Goal: Task Accomplishment & Management: Manage account settings

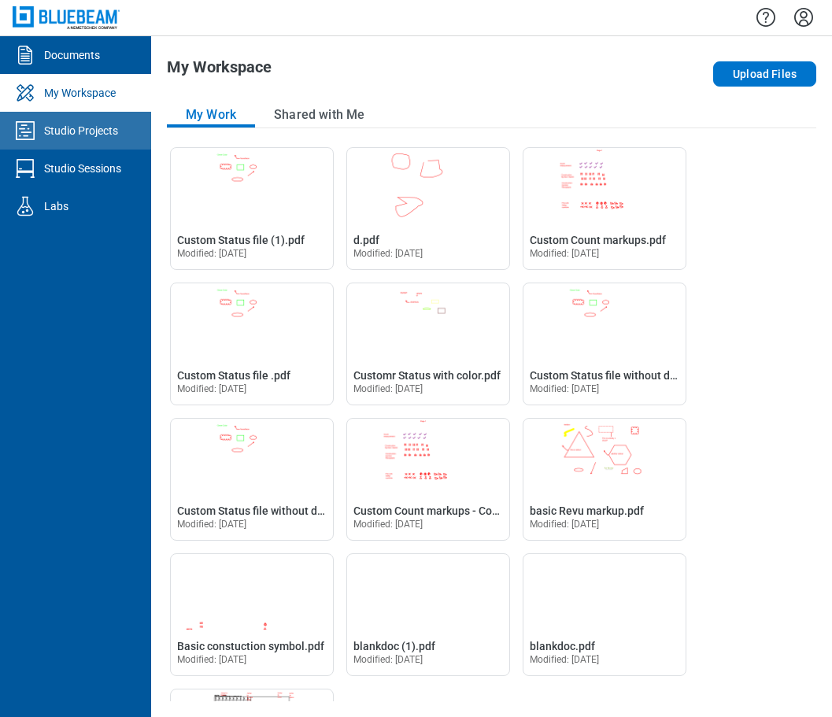
click at [105, 129] on div "Studio Projects" at bounding box center [81, 131] width 74 height 16
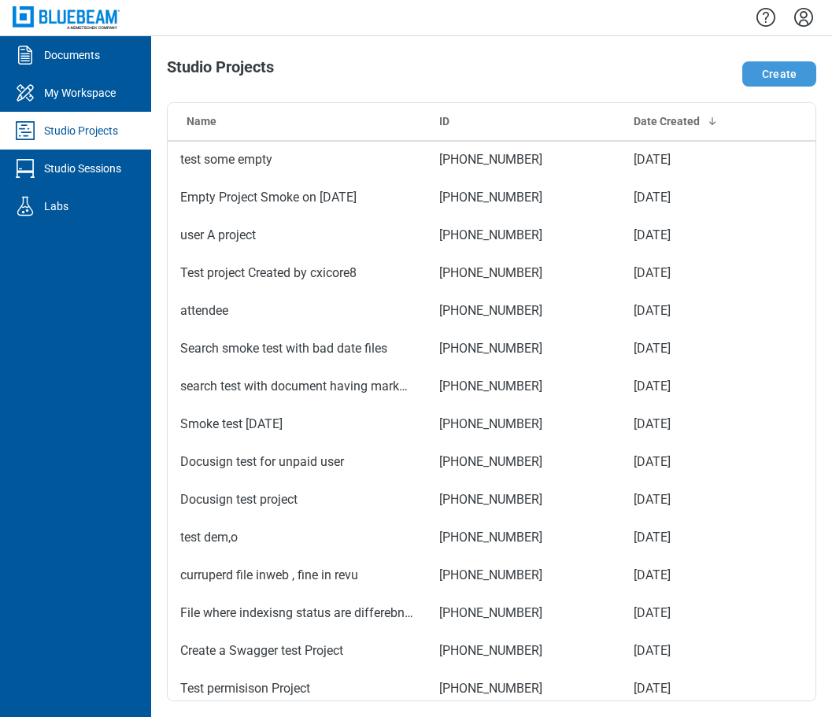
click at [788, 84] on button "Create" at bounding box center [780, 73] width 74 height 25
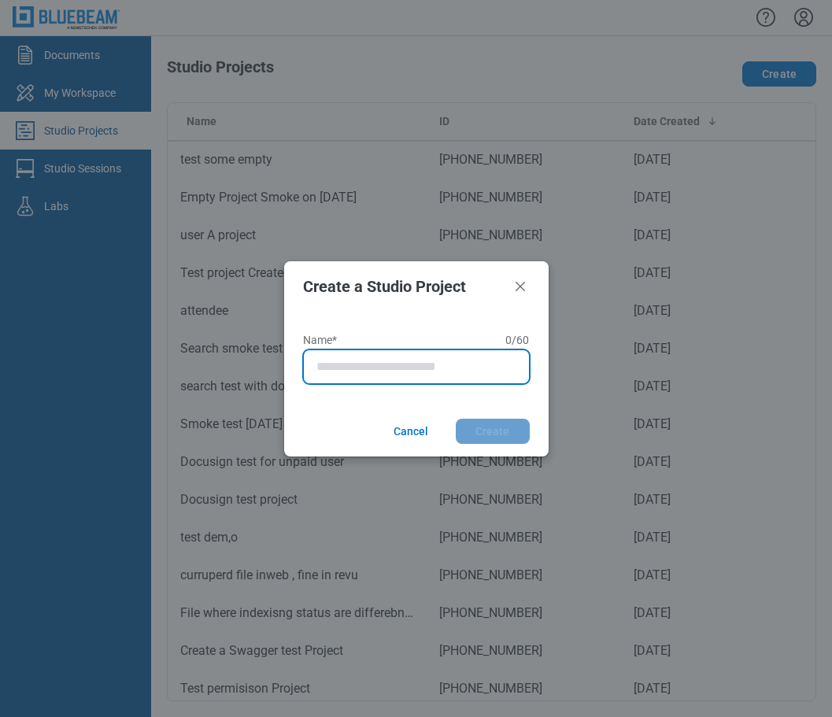
click at [336, 369] on input "Name* 0 of 60 characters 0 / 60" at bounding box center [420, 367] width 206 height 19
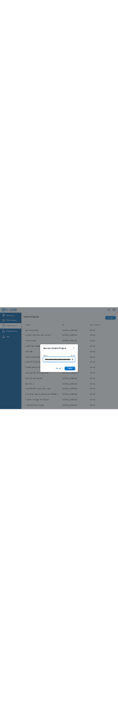
scroll to position [0, 53]
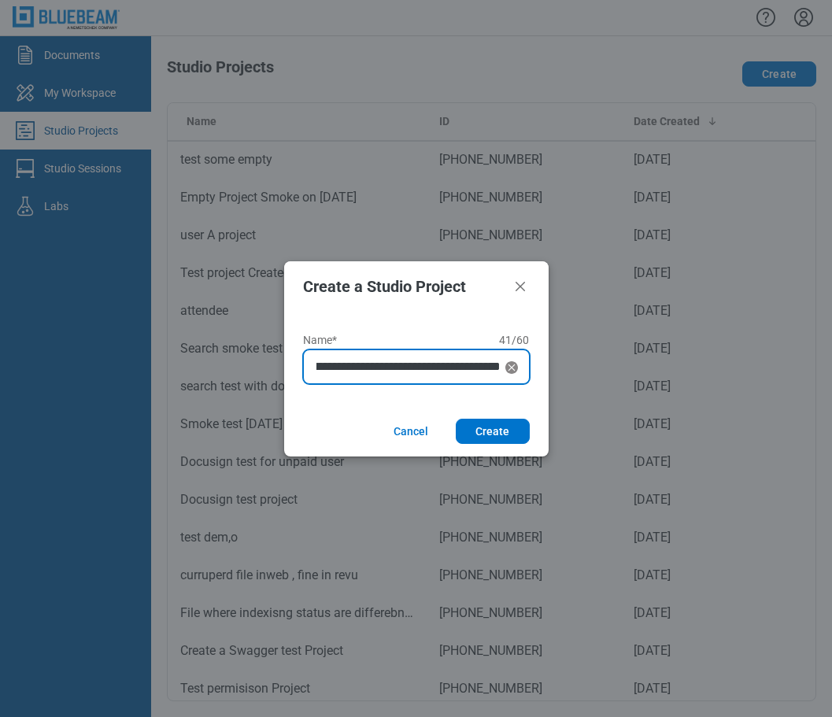
type input "**********"
click at [456, 419] on button "Create" at bounding box center [493, 431] width 74 height 25
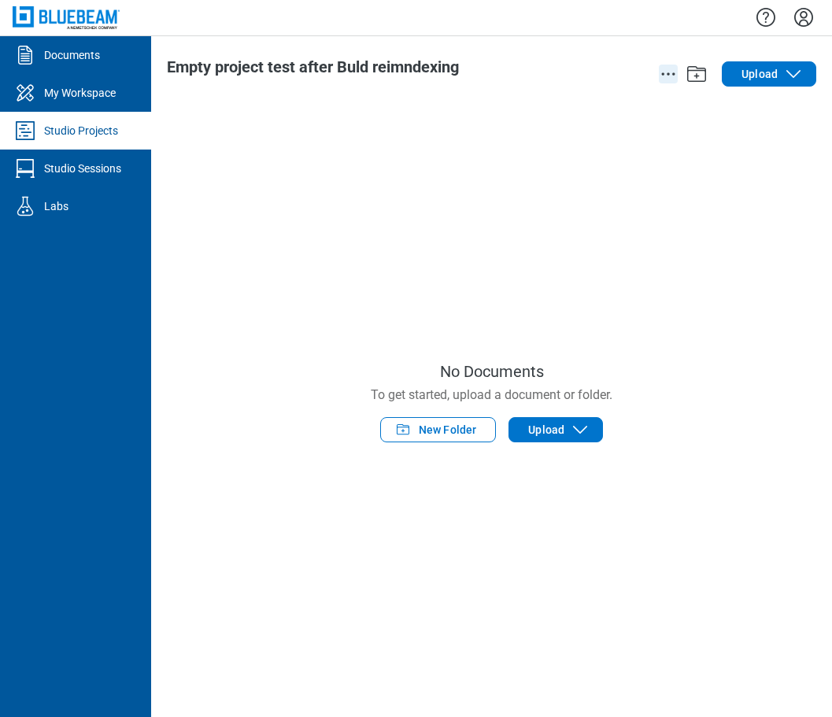
click at [663, 73] on circle "action-menu" at bounding box center [663, 73] width 2 height 2
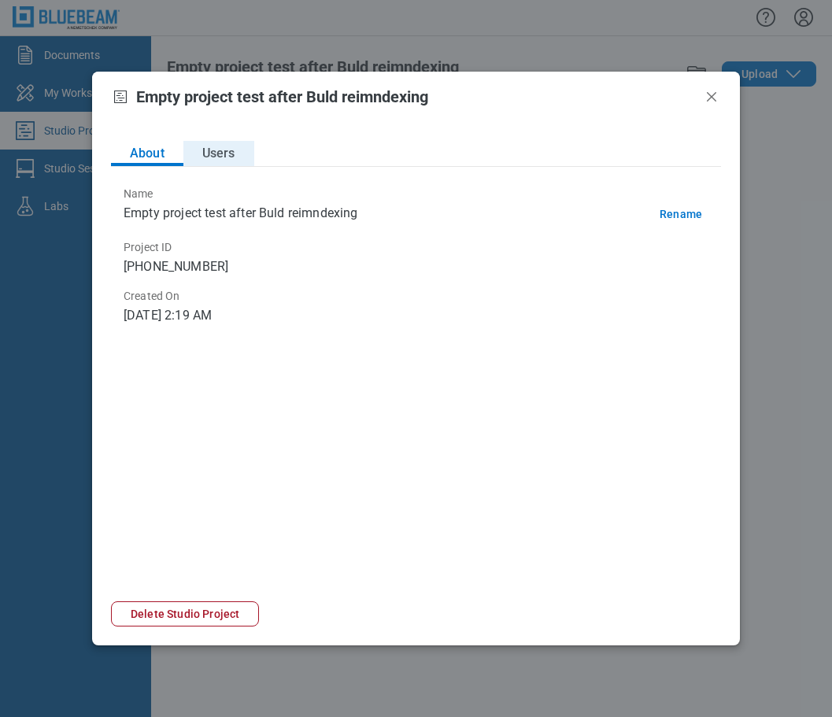
click at [226, 149] on button "Users" at bounding box center [219, 153] width 71 height 25
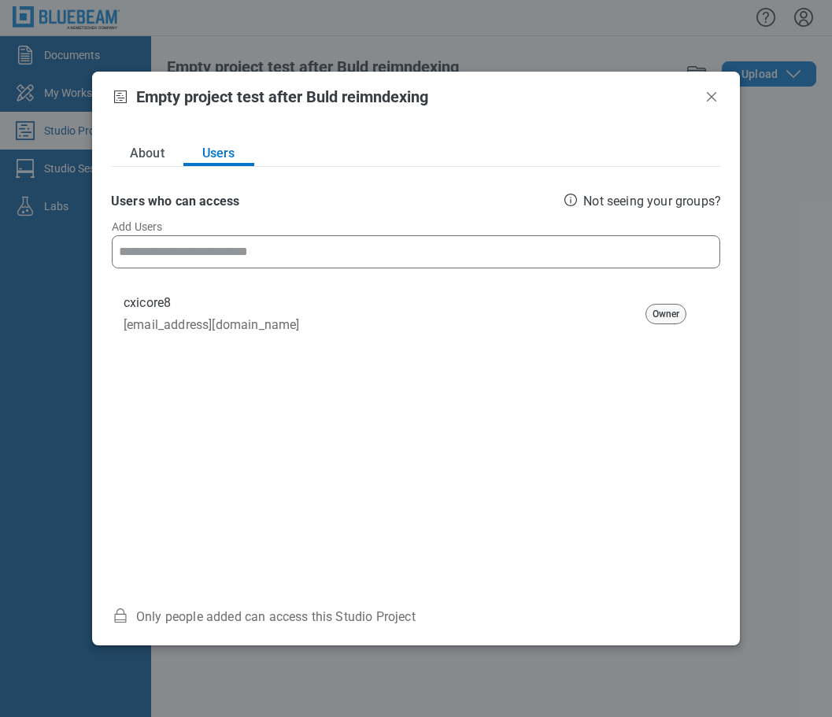
click at [228, 244] on input at bounding box center [416, 252] width 595 height 32
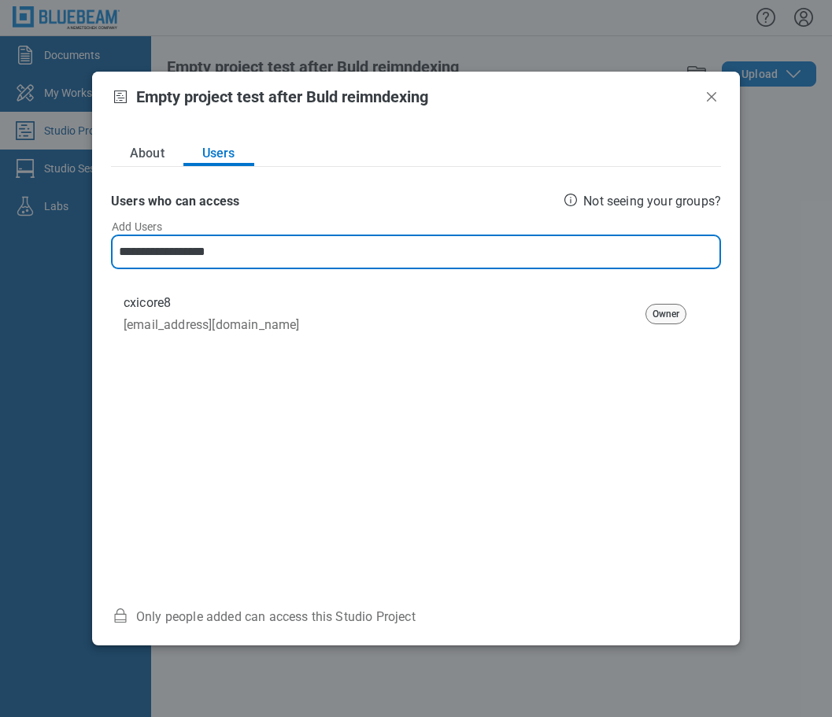
type input "**********"
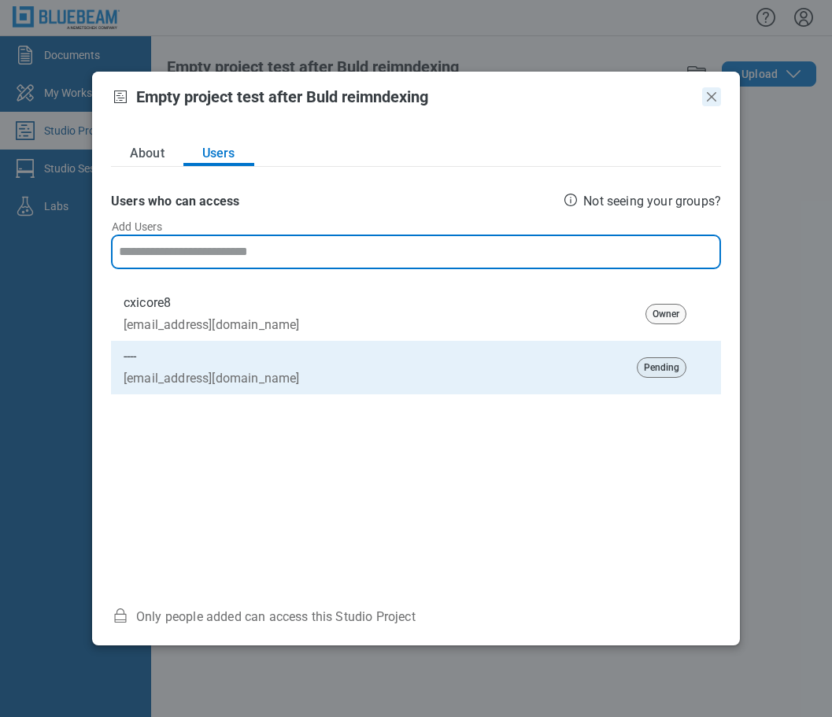
click at [708, 94] on icon "Close" at bounding box center [711, 96] width 9 height 9
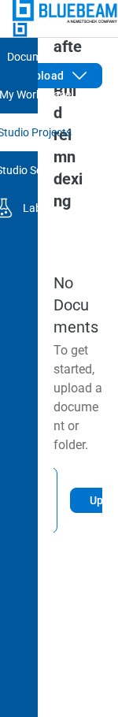
click at [74, 248] on div "No Documents To get started, upload a document or folder. New Folder Upload" at bounding box center [78, 402] width 49 height 597
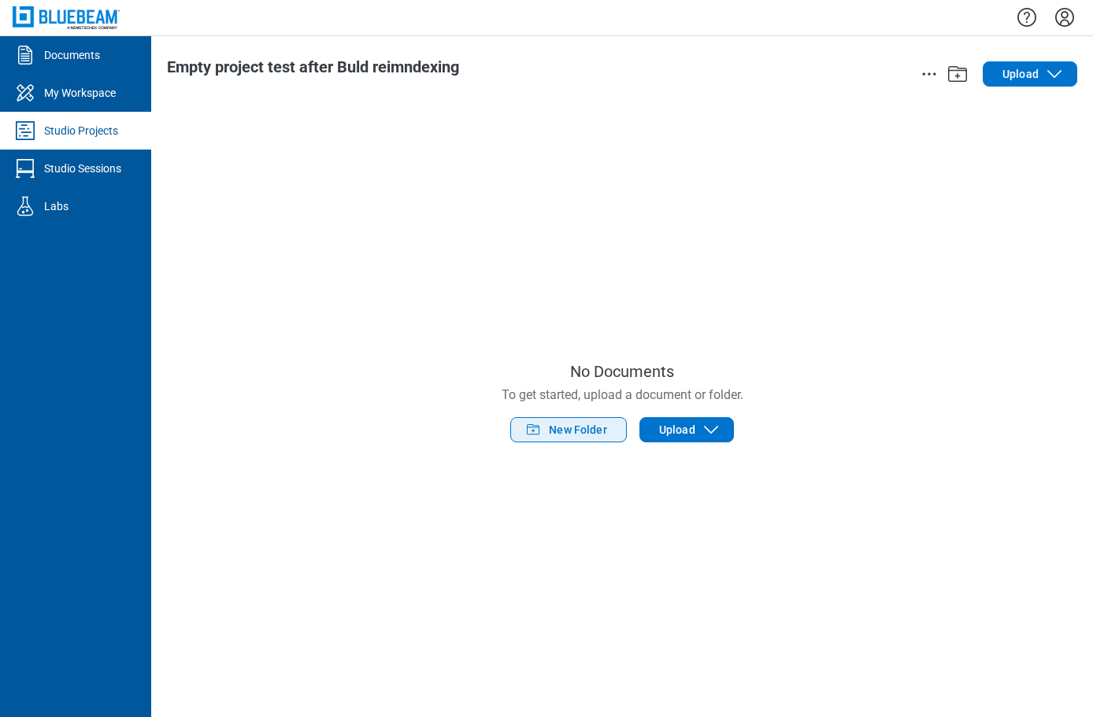
click at [117, 430] on button "New Folder" at bounding box center [568, 429] width 117 height 25
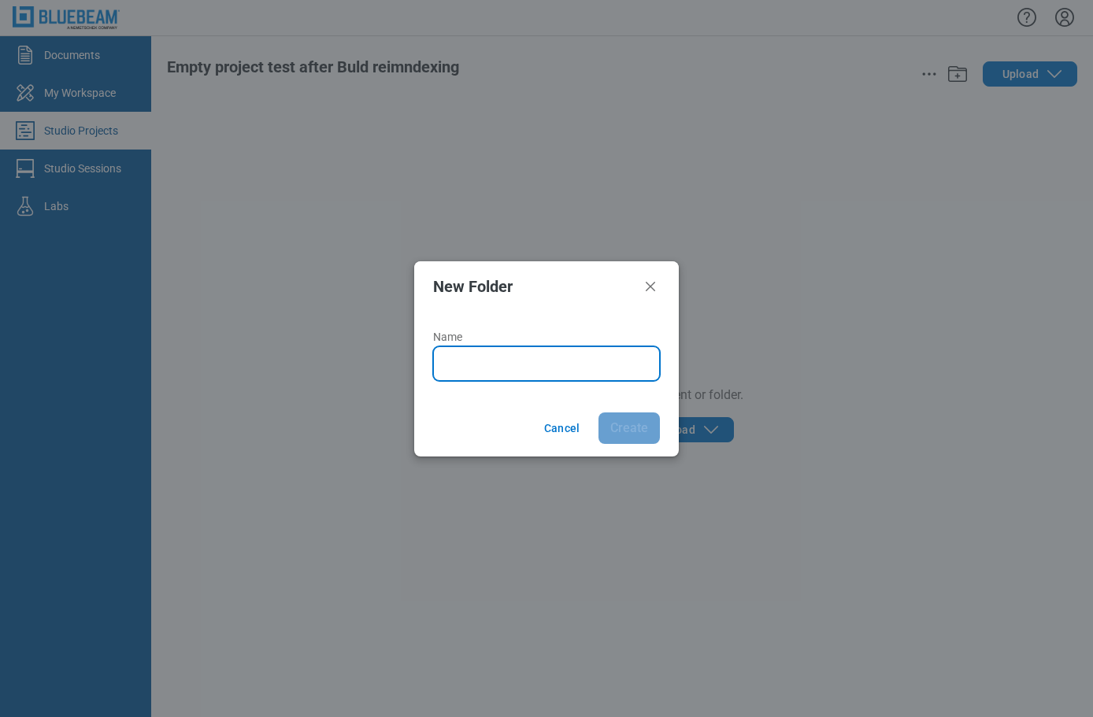
click at [117, 362] on input "Name" at bounding box center [550, 363] width 206 height 19
type input "*******"
click at [117, 413] on button "Create" at bounding box center [629, 429] width 61 height 32
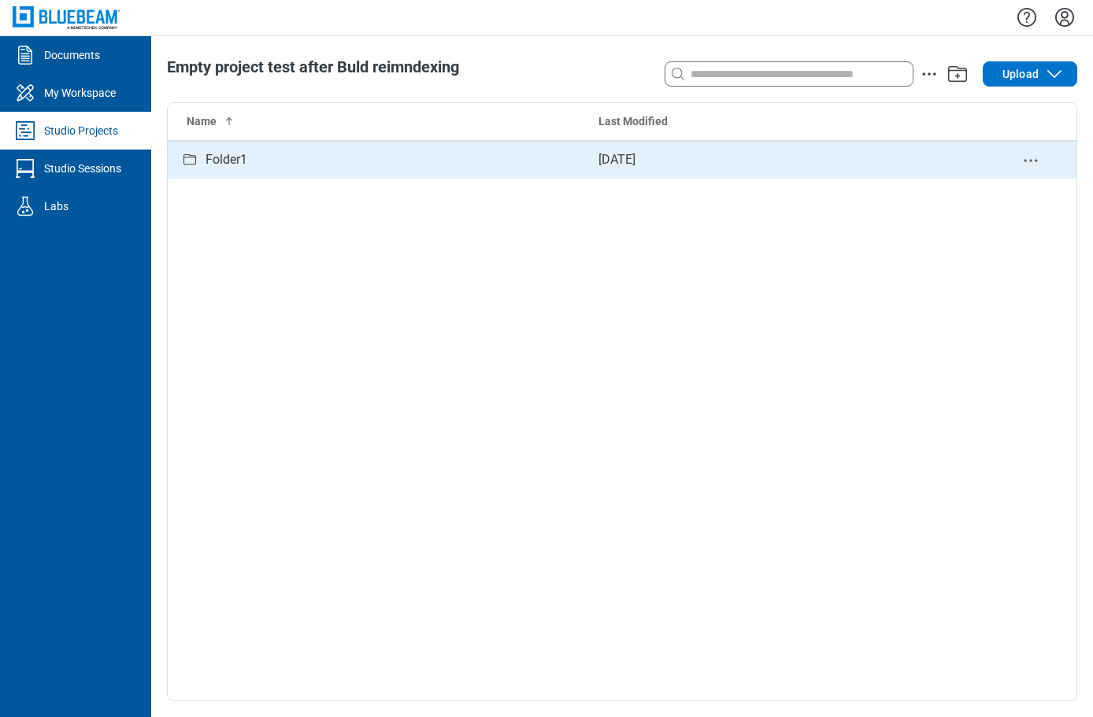
click at [117, 156] on div "Folder1" at bounding box center [227, 160] width 42 height 20
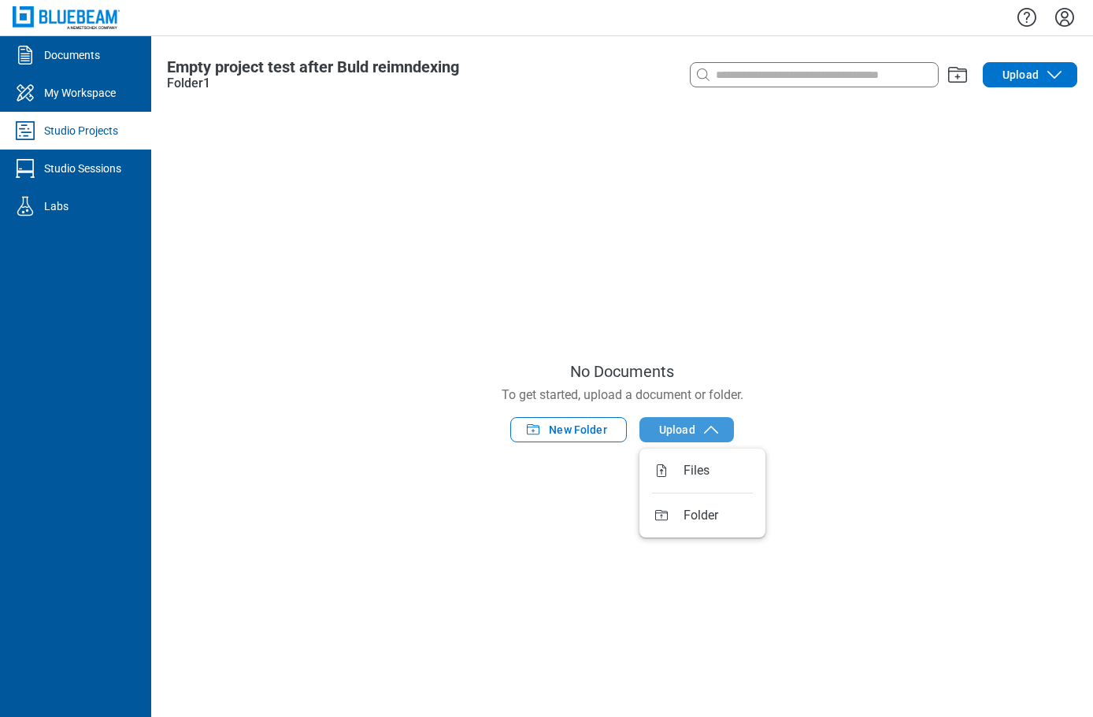
click at [117, 425] on span "Upload" at bounding box center [677, 430] width 36 height 16
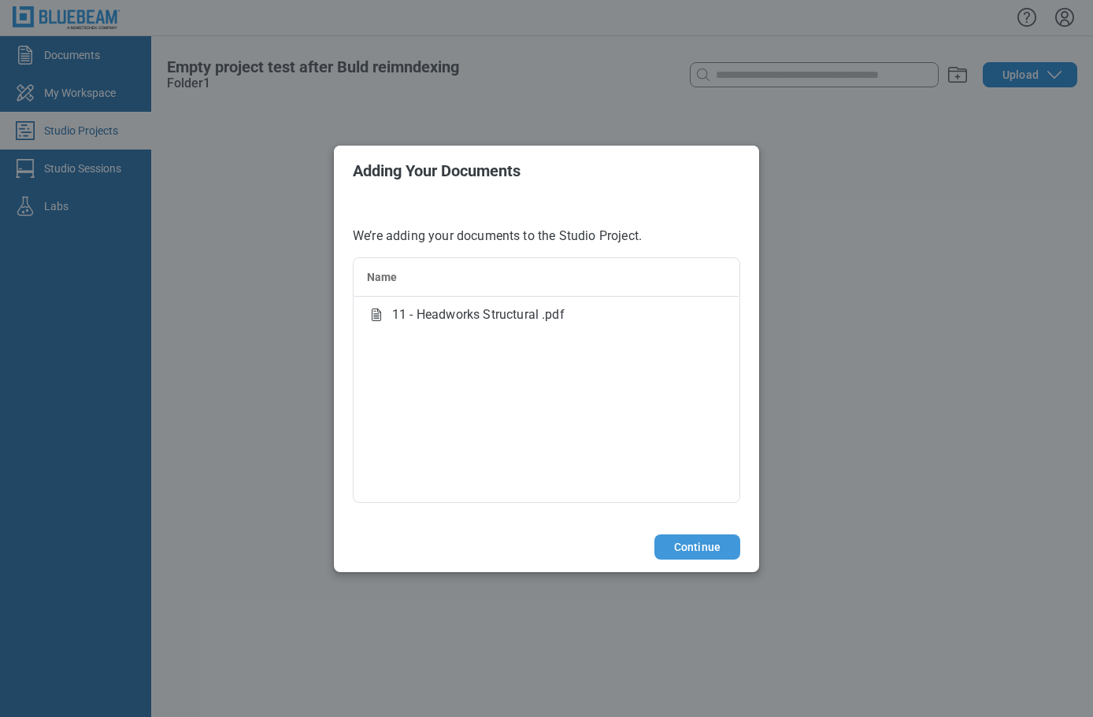
click at [117, 547] on button "Continue" at bounding box center [697, 547] width 86 height 25
